Goal: Task Accomplishment & Management: Complete application form

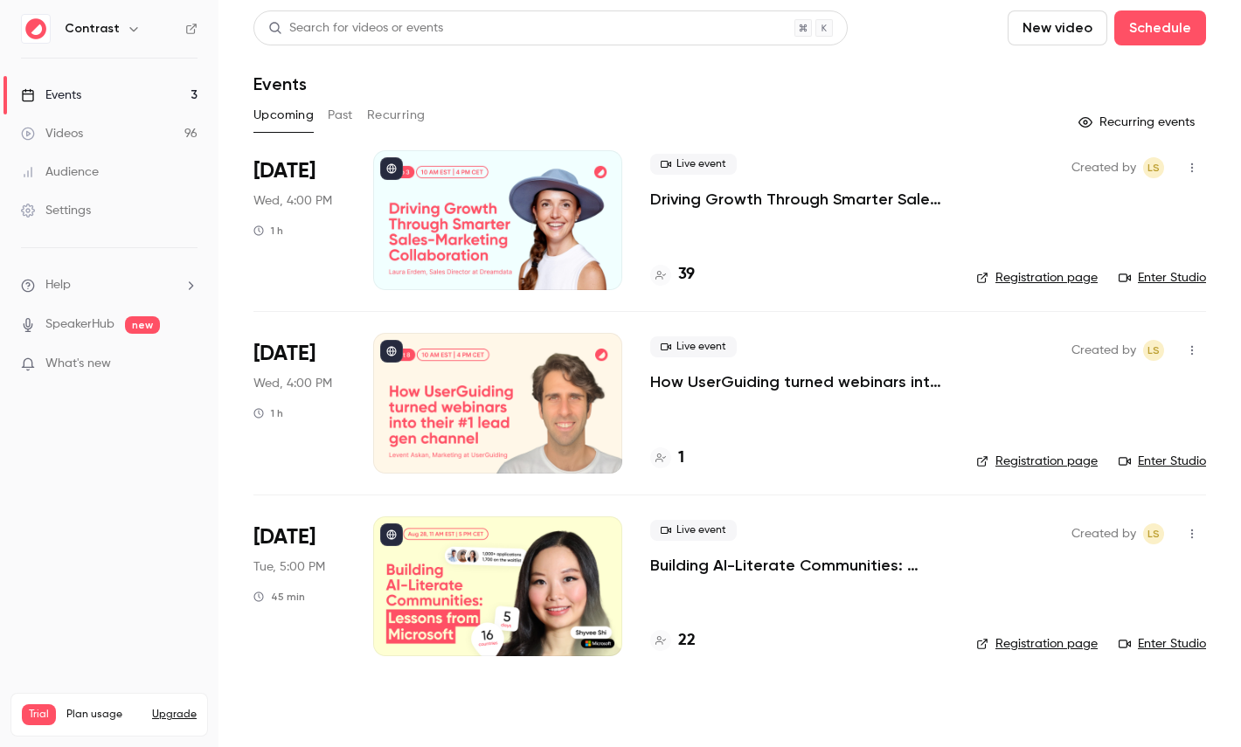
click at [131, 33] on icon "button" at bounding box center [134, 29] width 14 height 14
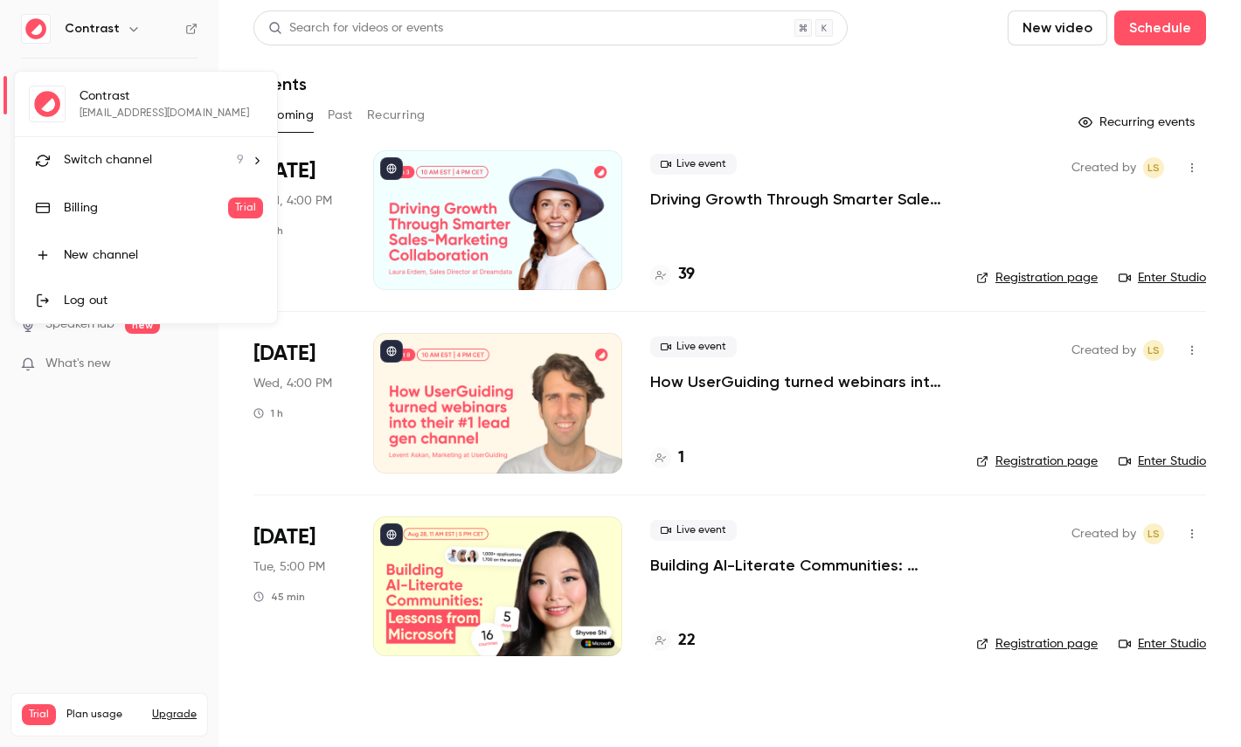
click at [130, 158] on span "Switch channel" at bounding box center [108, 160] width 88 height 18
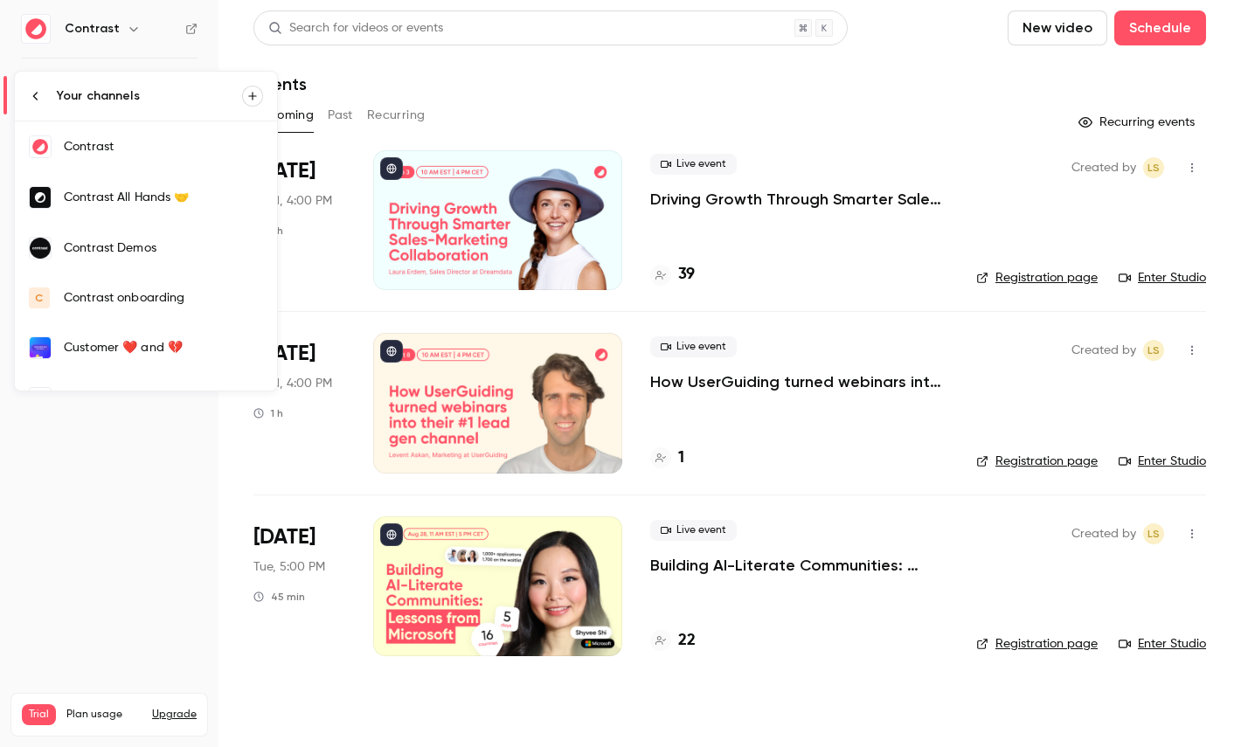
click at [158, 264] on link "Contrast Demos" at bounding box center [146, 248] width 262 height 51
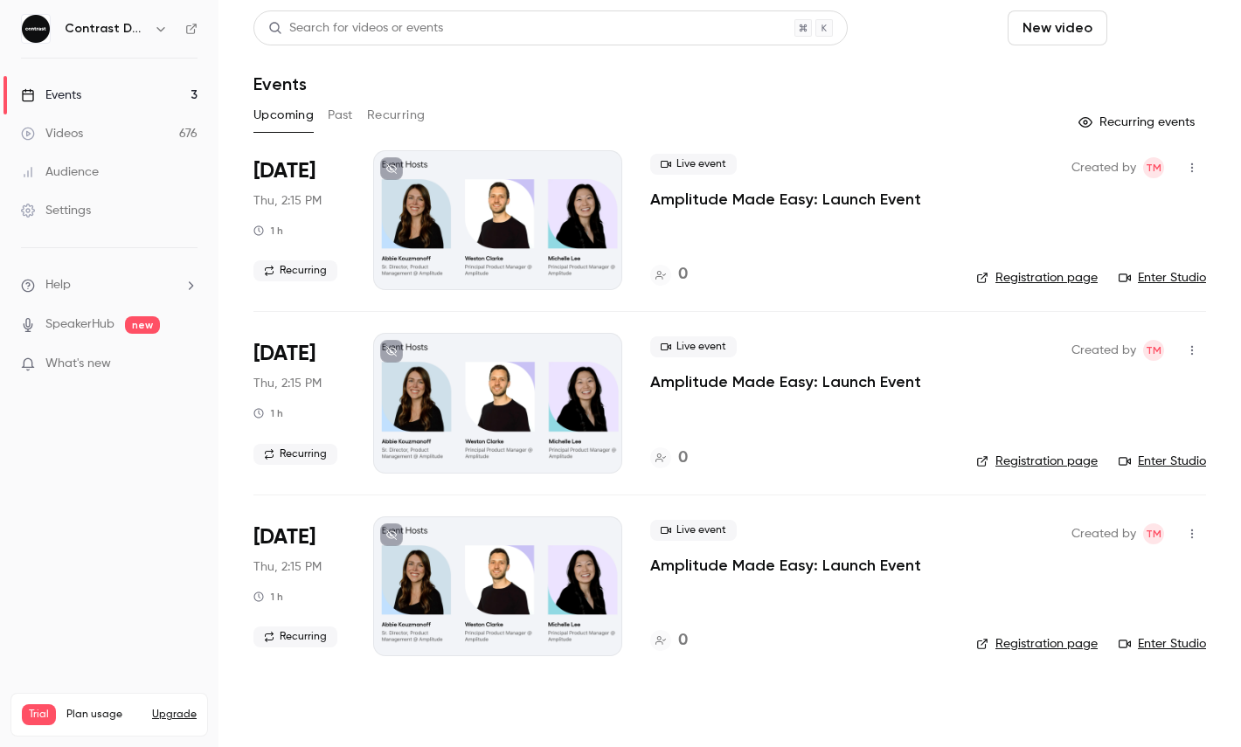
click at [1185, 41] on button "Schedule" at bounding box center [1160, 27] width 92 height 35
click at [1130, 80] on div "One time event" at bounding box center [1124, 75] width 133 height 17
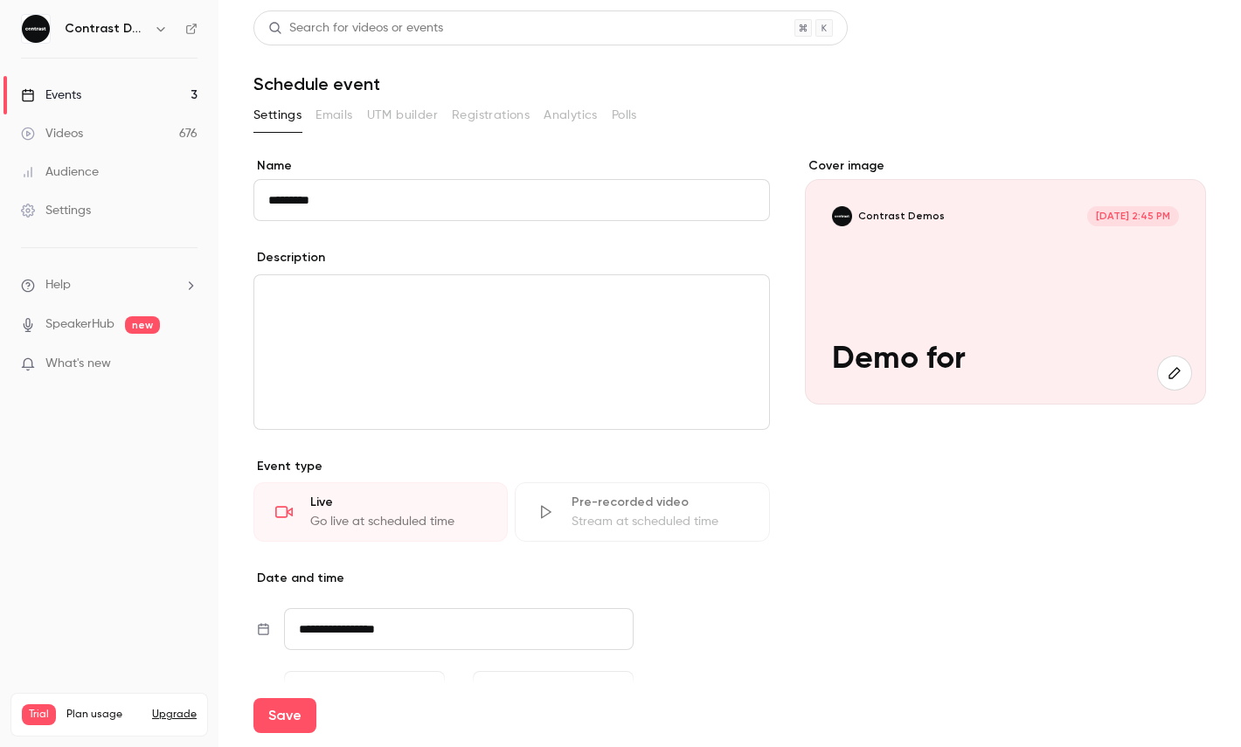
paste input "**********"
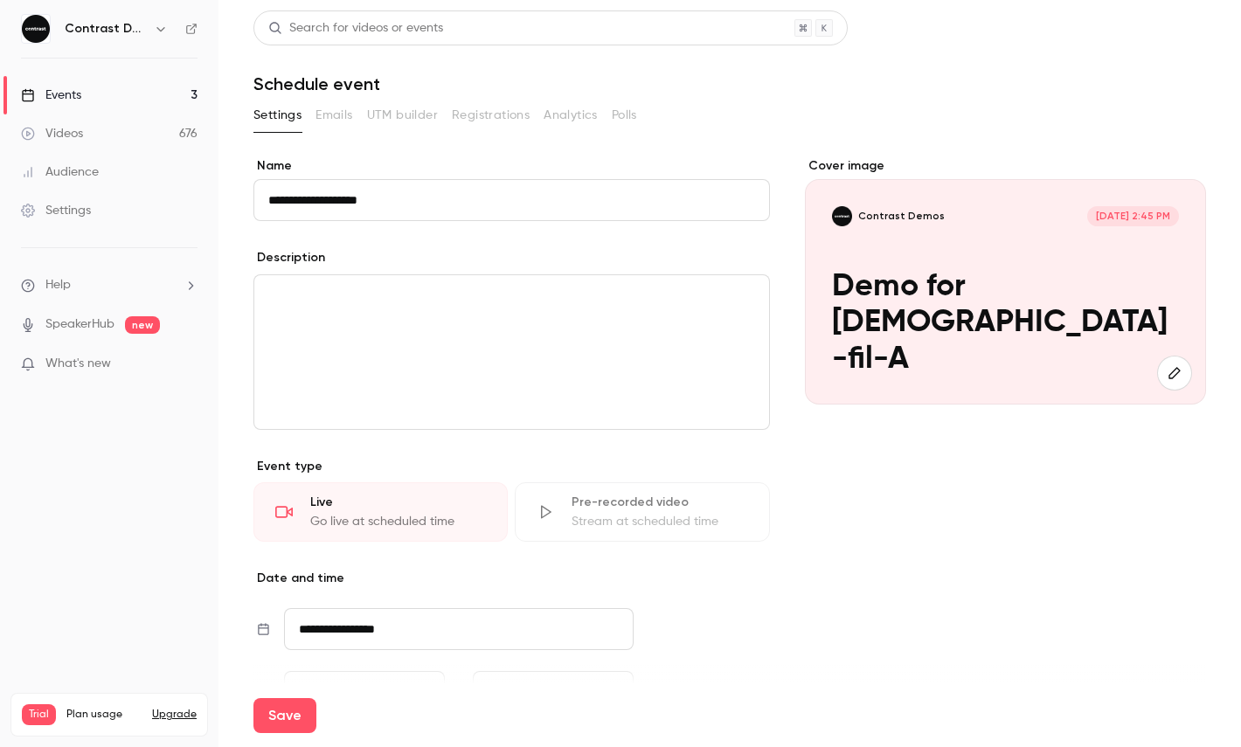
type input "**********"
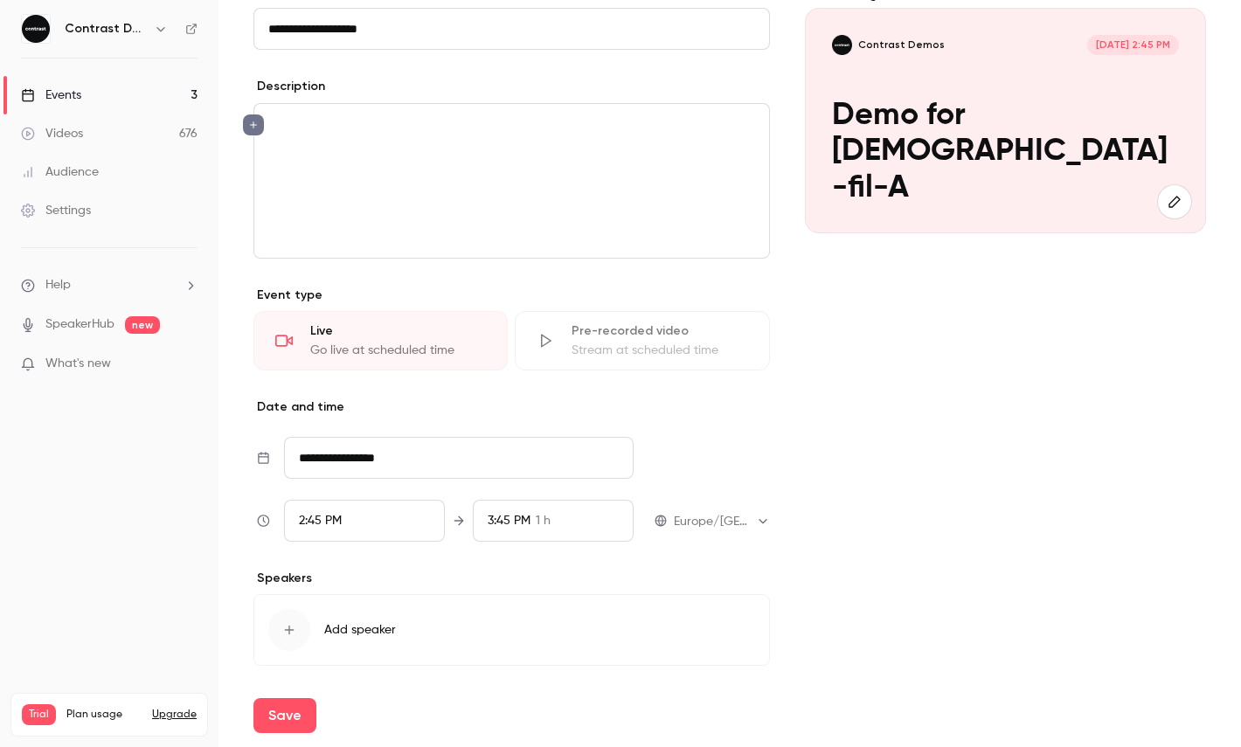
scroll to position [190, 0]
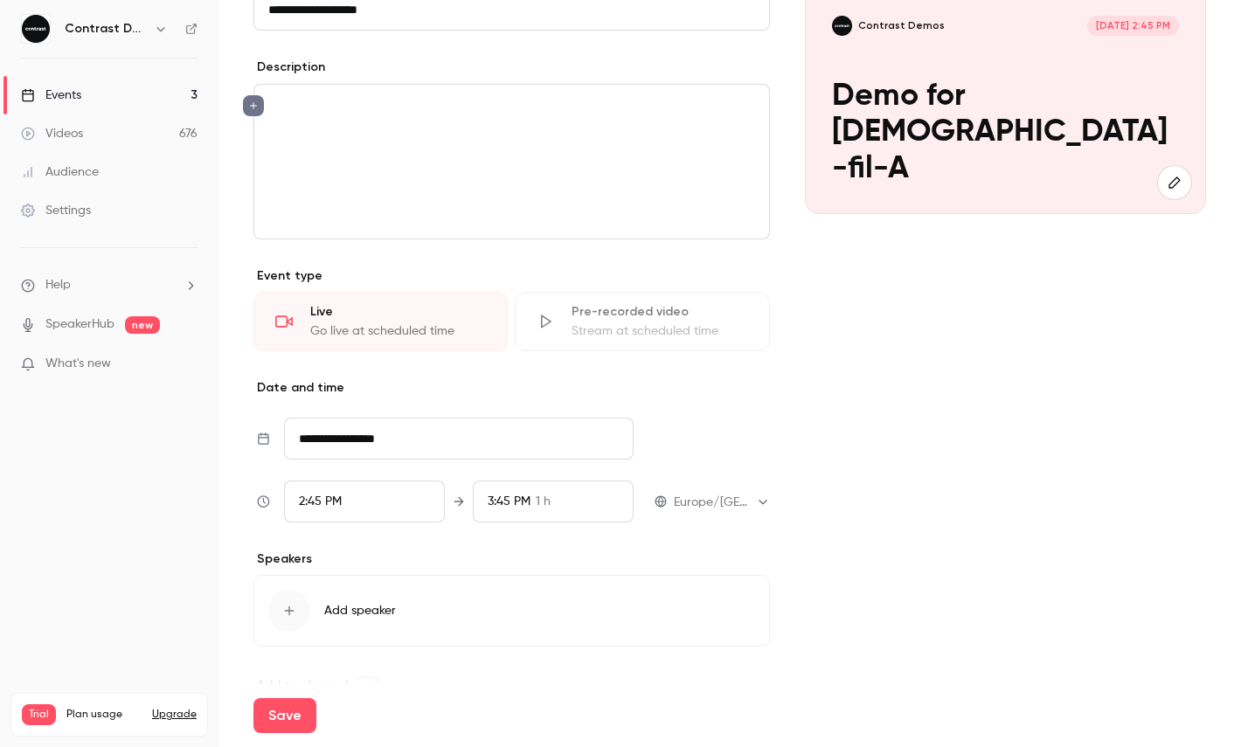
click at [370, 504] on div "2:45 PM" at bounding box center [364, 502] width 161 height 42
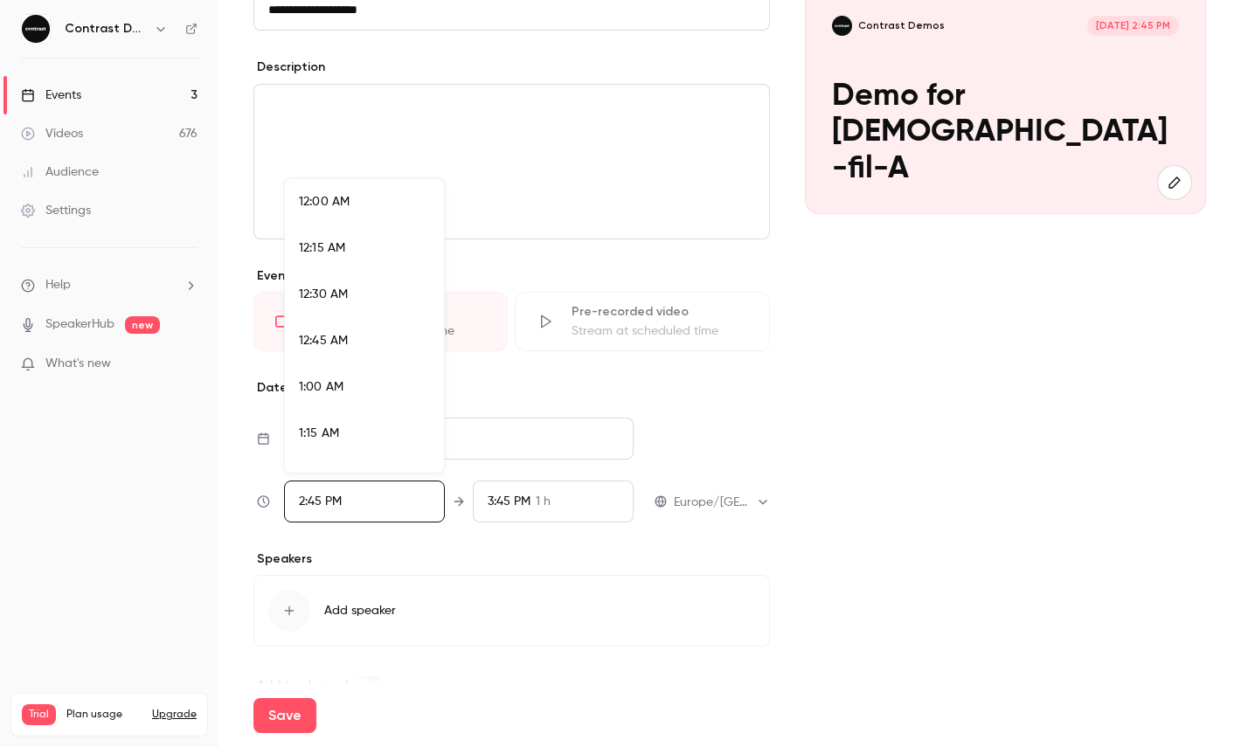
scroll to position [2608, 0]
click at [363, 467] on div "3:30 PM" at bounding box center [364, 465] width 131 height 18
click at [277, 708] on div at bounding box center [620, 373] width 1241 height 747
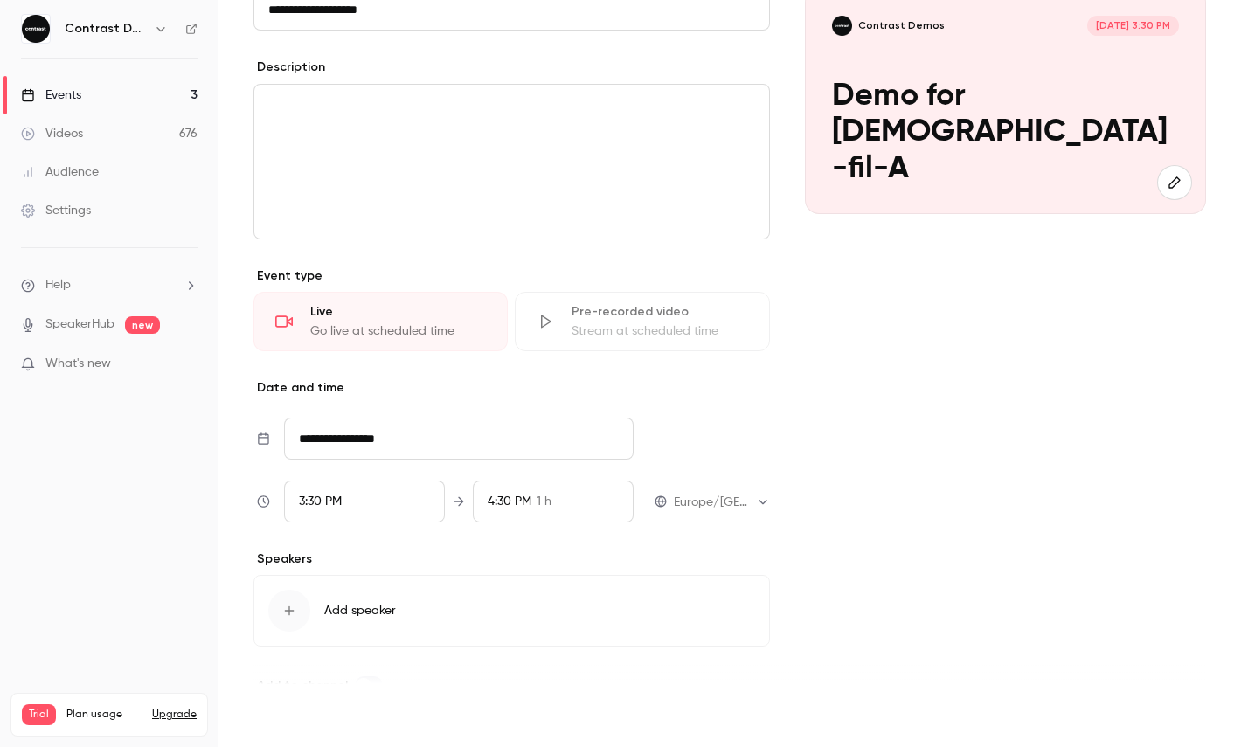
click at [276, 708] on button "Save" at bounding box center [284, 715] width 63 height 35
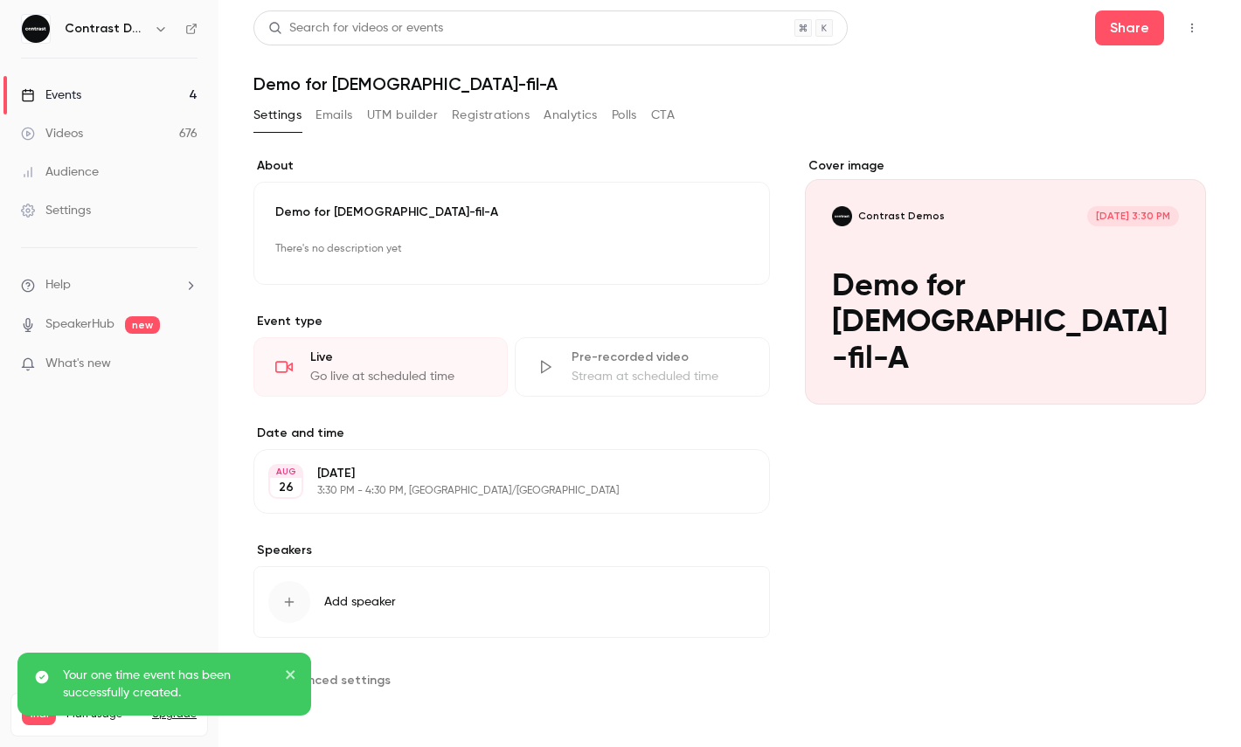
click at [1186, 26] on icon "button" at bounding box center [1192, 28] width 14 height 12
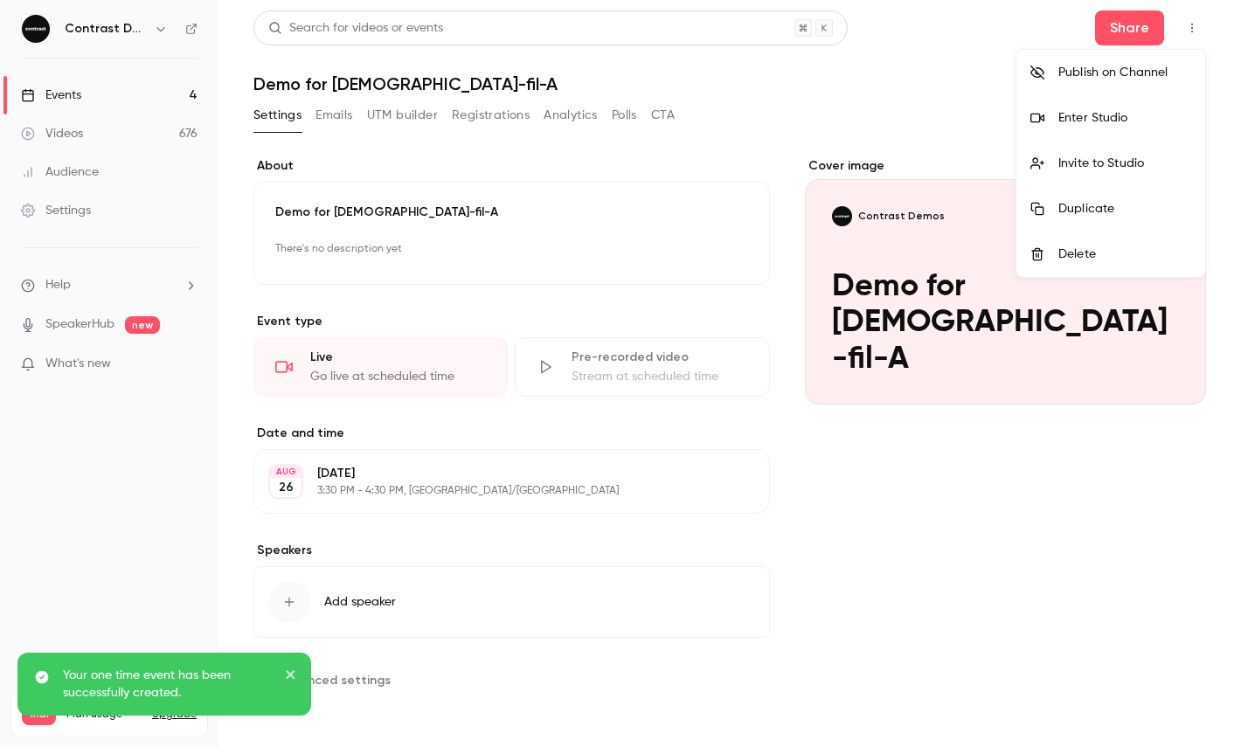
click at [1131, 107] on li "Enter Studio" at bounding box center [1110, 117] width 189 height 45
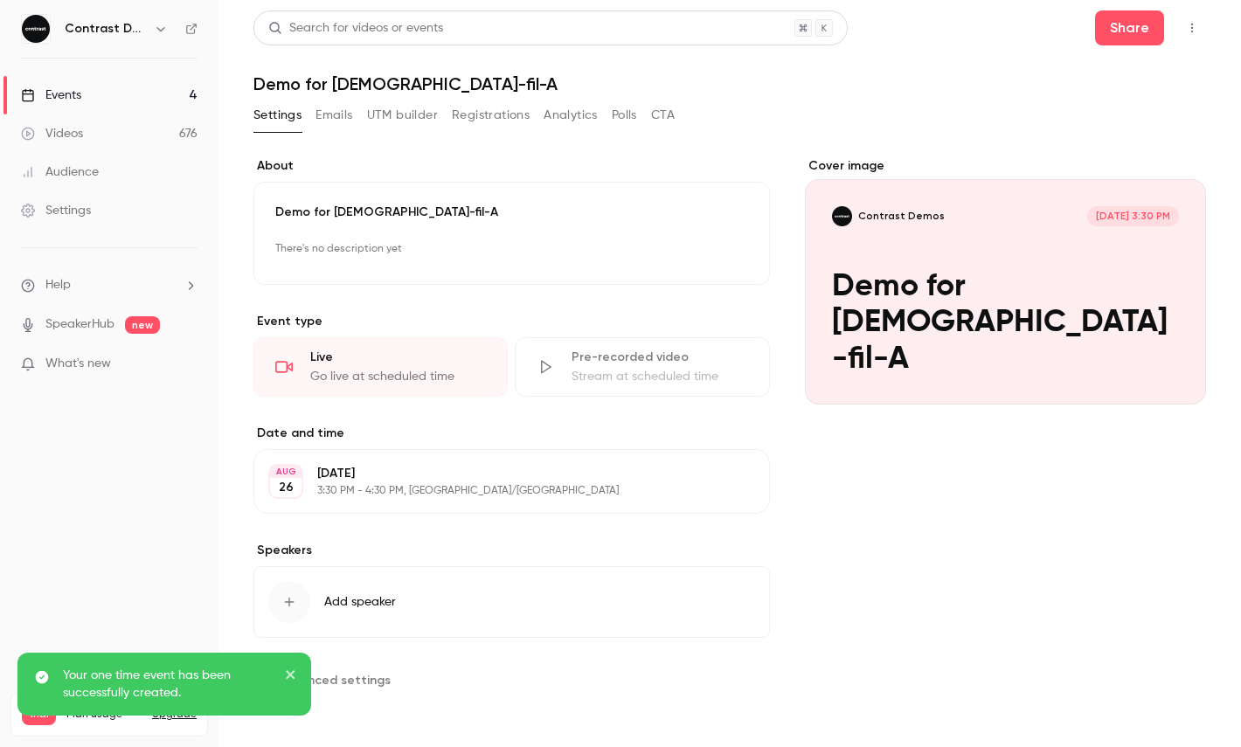
click at [1186, 27] on icon "button" at bounding box center [1192, 28] width 14 height 12
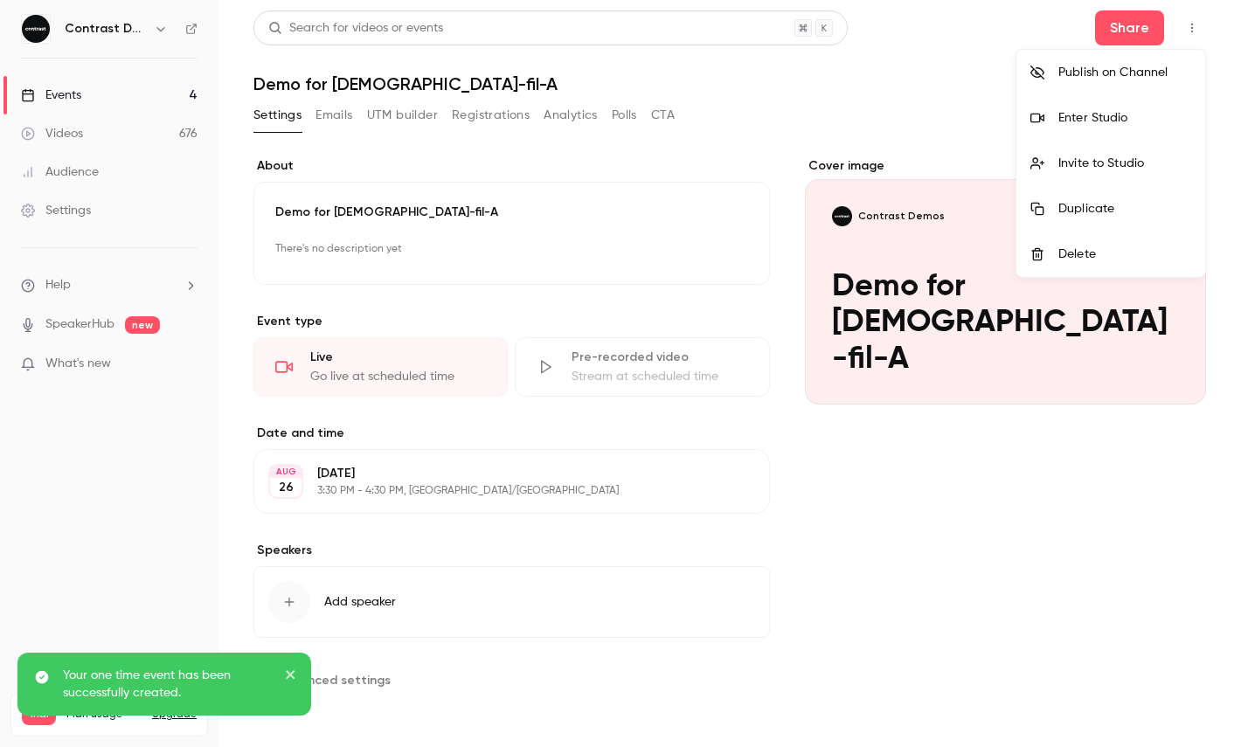
click at [1113, 104] on li "Enter Studio" at bounding box center [1110, 117] width 189 height 45
